Goal: Task Accomplishment & Management: Manage account settings

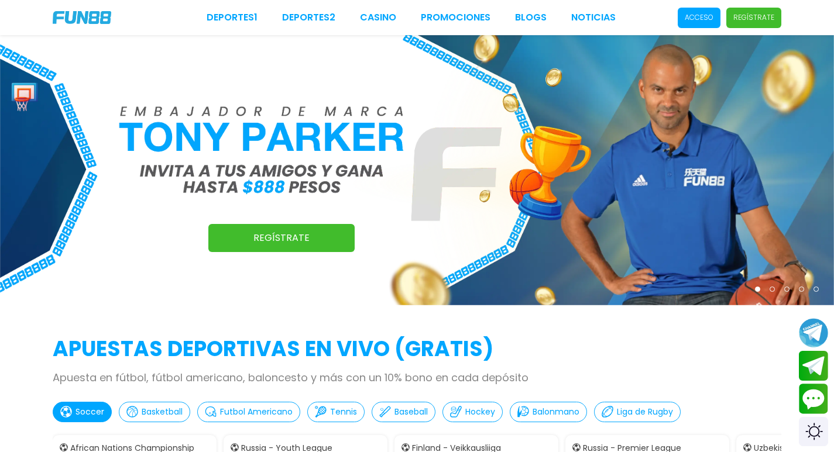
click at [683, 19] on span "Acceso" at bounding box center [698, 18] width 43 height 20
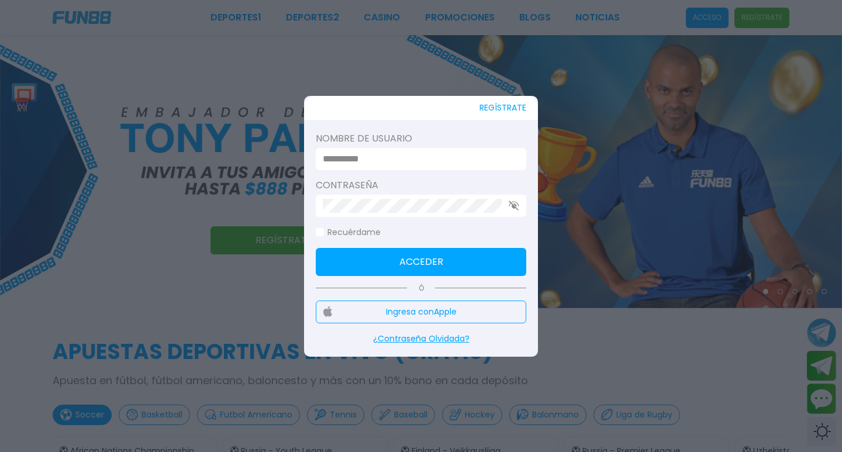
type input "*********"
click at [427, 263] on button "Acceder" at bounding box center [421, 262] width 211 height 28
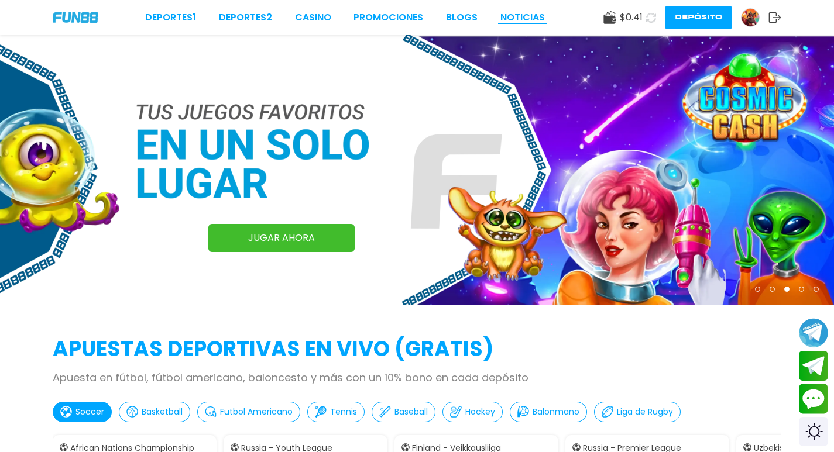
click at [522, 16] on link "NOTICIAS" at bounding box center [522, 18] width 44 height 14
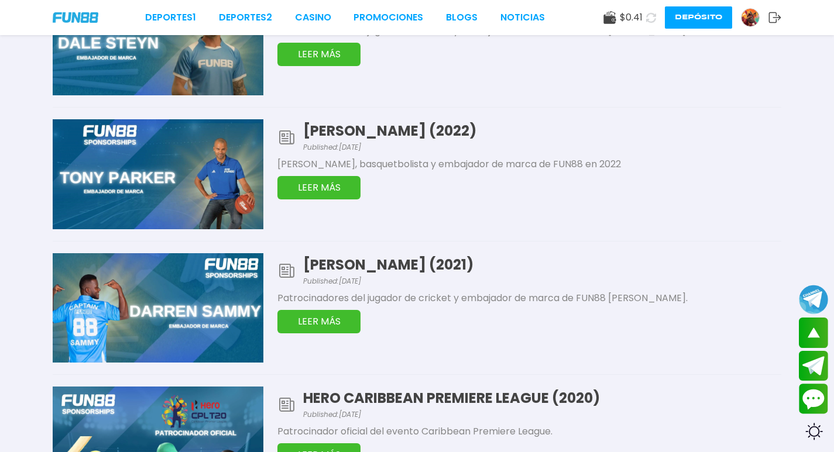
scroll to position [838, 0]
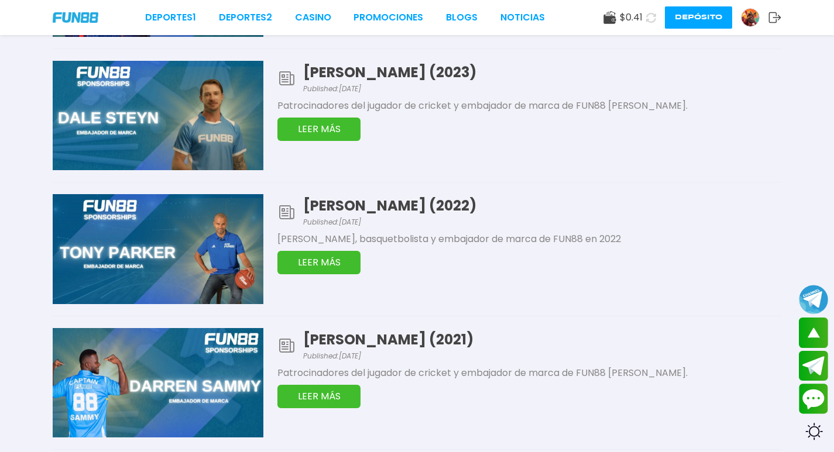
click at [745, 18] on img at bounding box center [750, 18] width 18 height 18
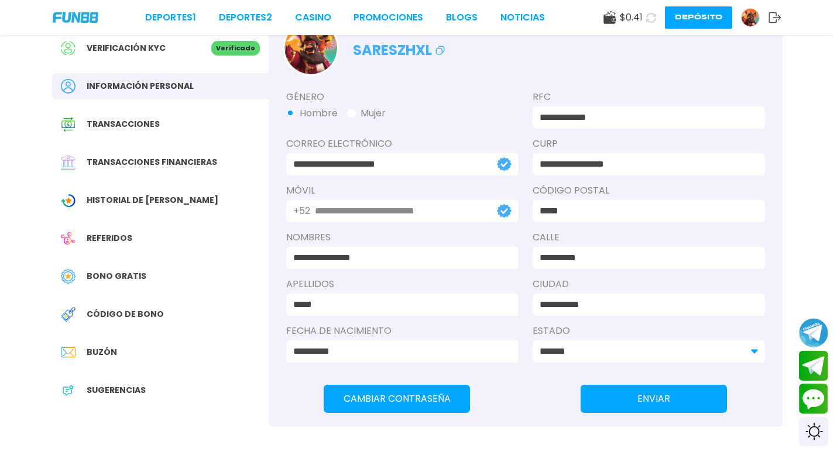
scroll to position [98, 0]
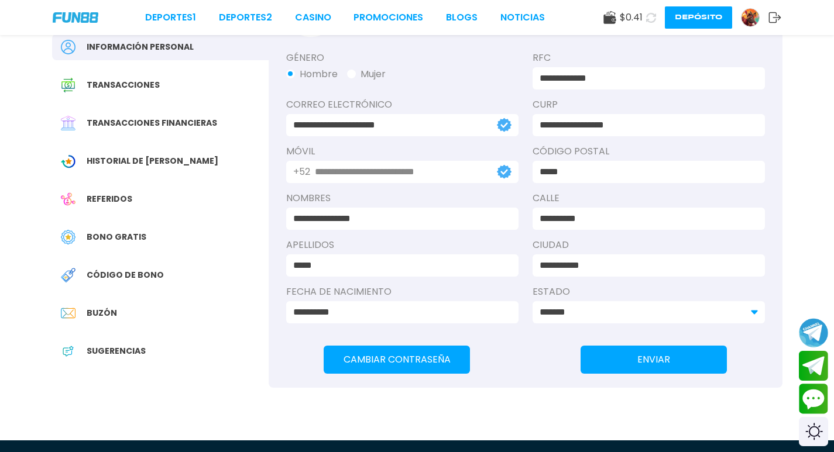
click at [156, 164] on span "Historial de [PERSON_NAME]" at bounding box center [153, 161] width 132 height 12
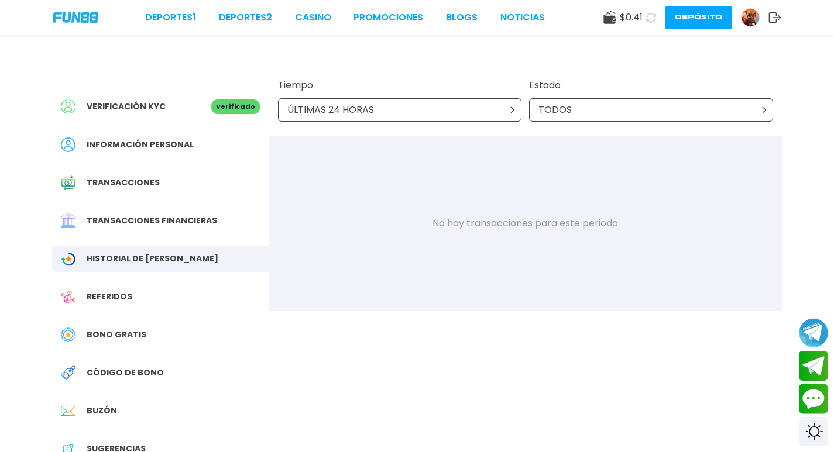
click at [134, 303] on div "Referidos" at bounding box center [160, 297] width 216 height 26
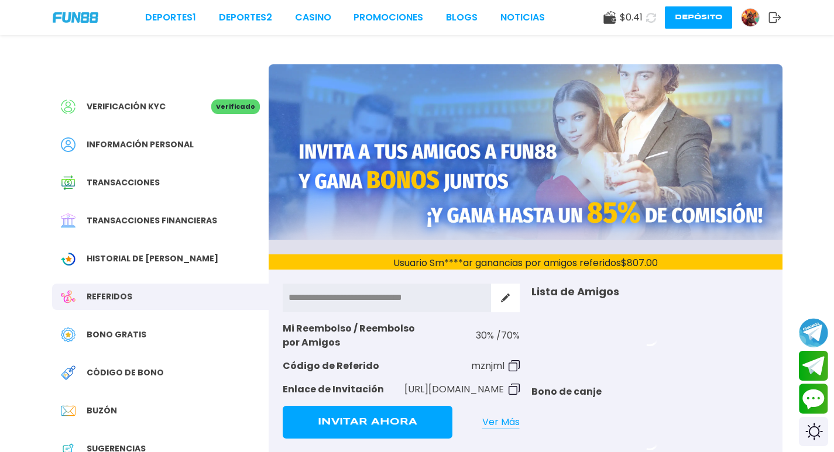
click at [134, 335] on span "Bono Gratis" at bounding box center [117, 335] width 60 height 12
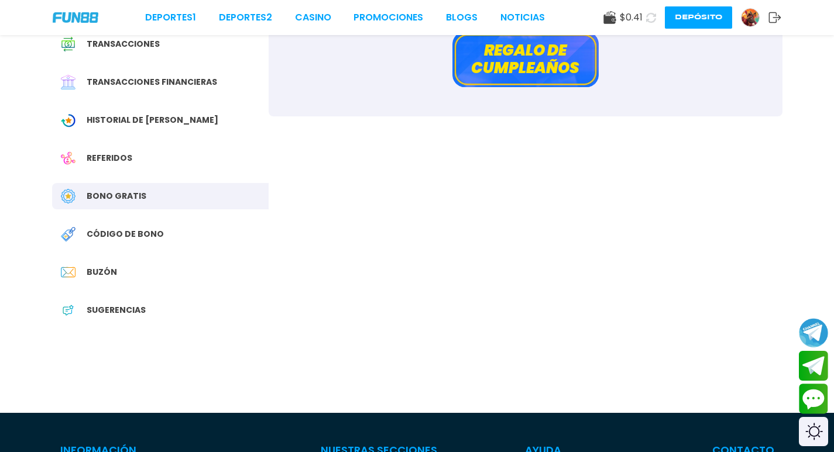
scroll to position [156, 0]
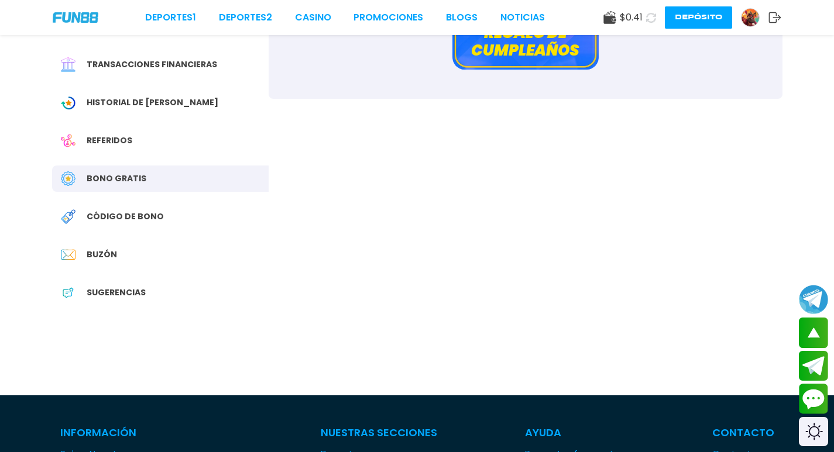
click at [112, 257] on span "Buzón" at bounding box center [102, 255] width 30 height 12
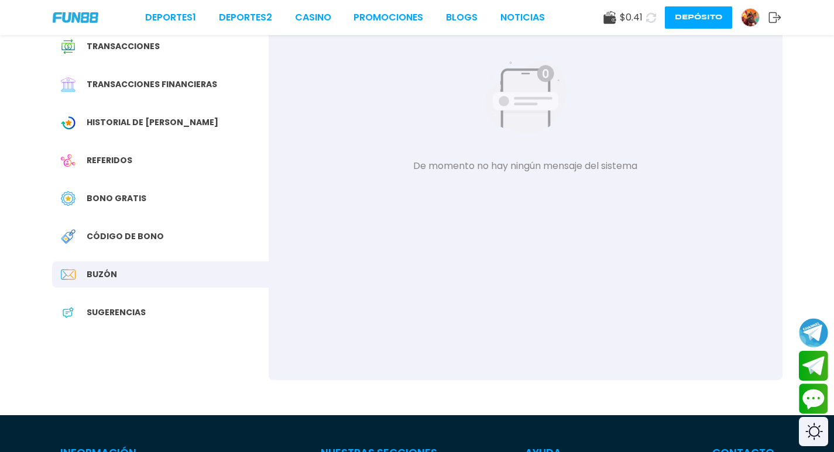
click at [129, 247] on div "Código de bono" at bounding box center [160, 236] width 216 height 26
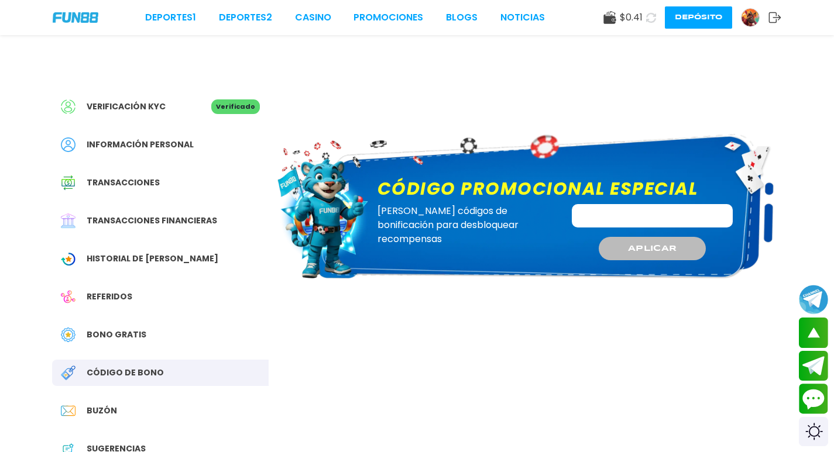
click at [125, 332] on span "Bono Gratis" at bounding box center [117, 335] width 60 height 12
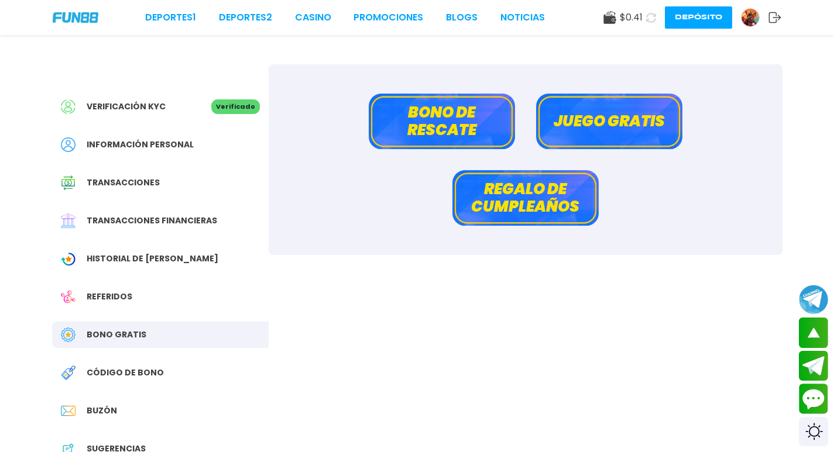
click at [590, 122] on button "Juego gratis" at bounding box center [609, 122] width 146 height 56
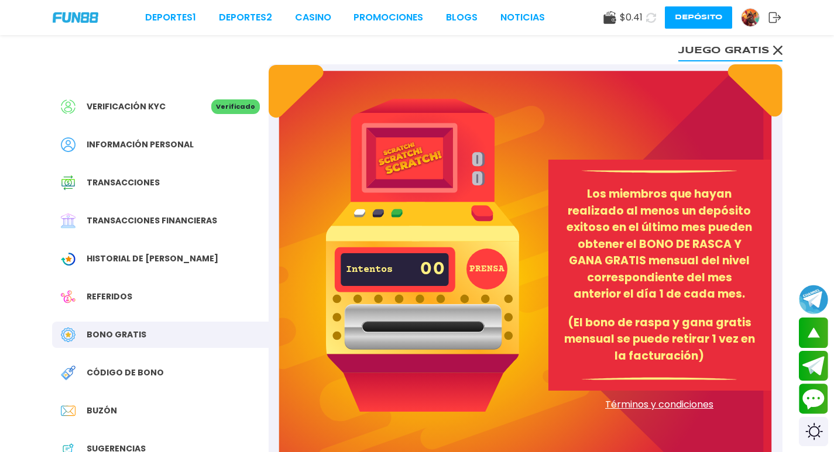
click at [490, 270] on button "PRENSA" at bounding box center [486, 269] width 41 height 41
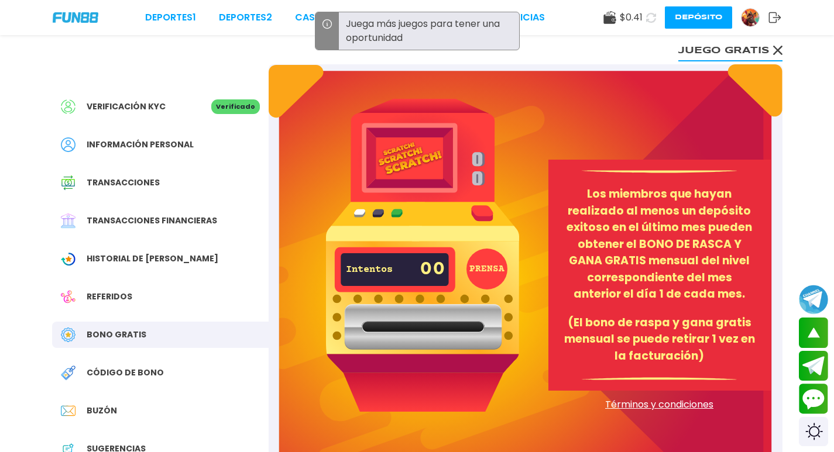
click at [604, 14] on icon at bounding box center [609, 17] width 13 height 13
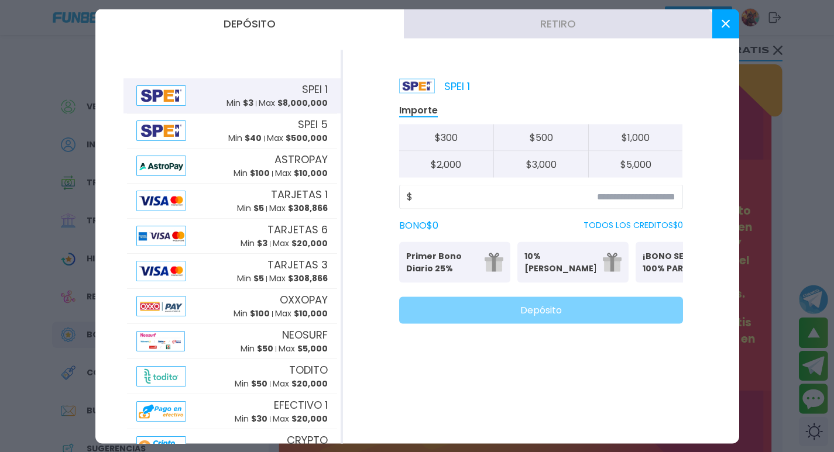
drag, startPoint x: 670, startPoint y: 27, endPoint x: 691, endPoint y: 27, distance: 21.1
click at [672, 27] on button "Retiro" at bounding box center [558, 23] width 308 height 29
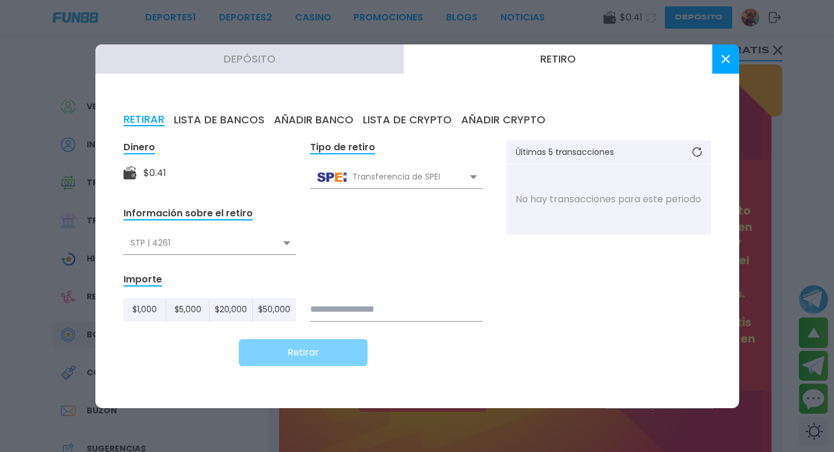
click at [725, 40] on div at bounding box center [417, 226] width 834 height 452
